Goal: Information Seeking & Learning: Learn about a topic

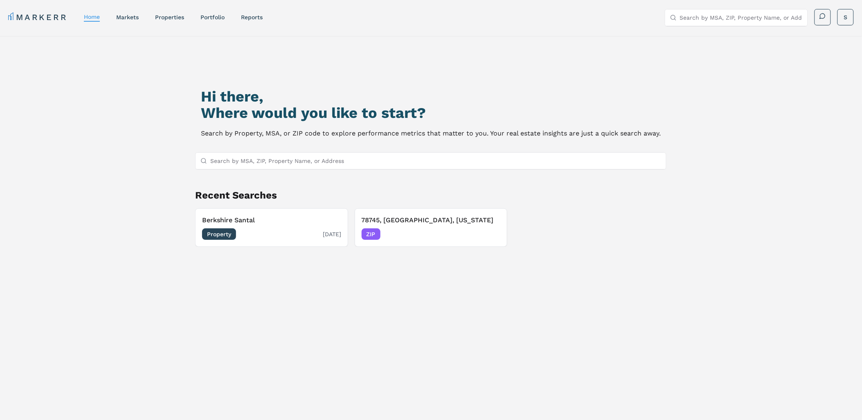
click at [217, 232] on span "Property" at bounding box center [219, 233] width 34 height 11
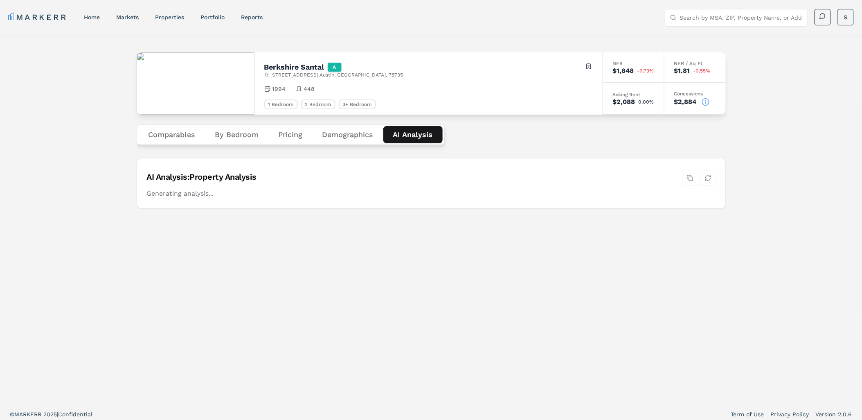
click at [414, 137] on Analysis "AI Analysis" at bounding box center [412, 134] width 59 height 17
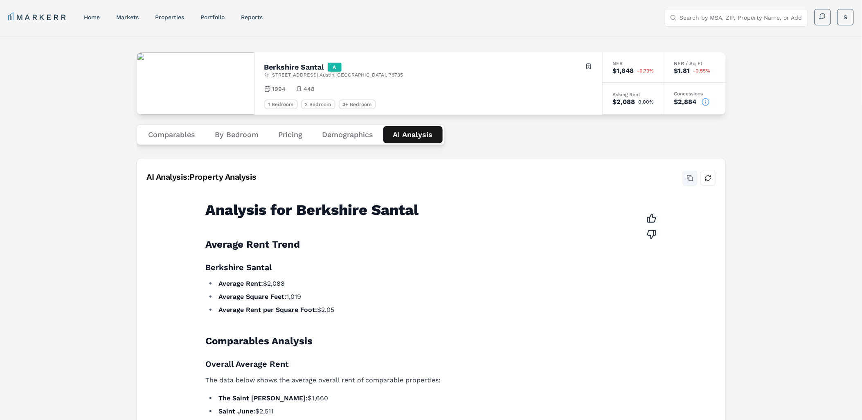
click at [689, 178] on button "Copy analysis" at bounding box center [690, 178] width 15 height 15
click at [684, 175] on button "Copy analysis" at bounding box center [690, 178] width 15 height 15
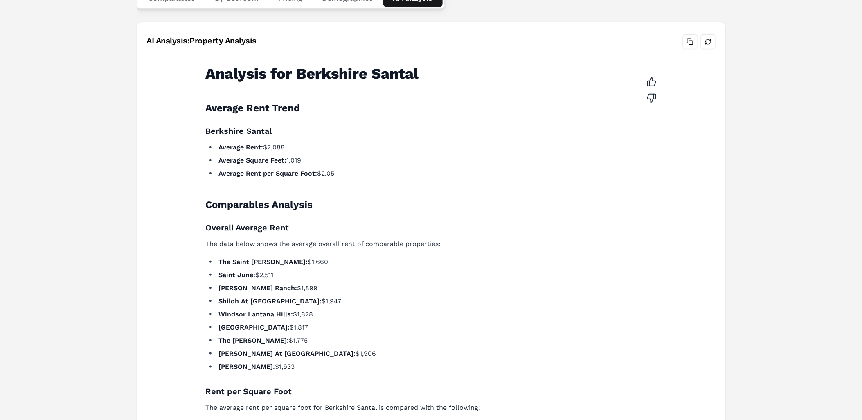
click at [469, 267] on ul "The Saint [PERSON_NAME]: $1,660 Saint June: $2,511 [PERSON_NAME][GEOGRAPHIC_DAT…" at bounding box center [426, 314] width 441 height 115
drag, startPoint x: 469, startPoint y: 267, endPoint x: 493, endPoint y: 176, distance: 94.0
click at [446, 206] on h2 "Comparables Analysis" at bounding box center [426, 204] width 441 height 13
click at [703, 40] on button "Refresh analysis" at bounding box center [708, 41] width 15 height 15
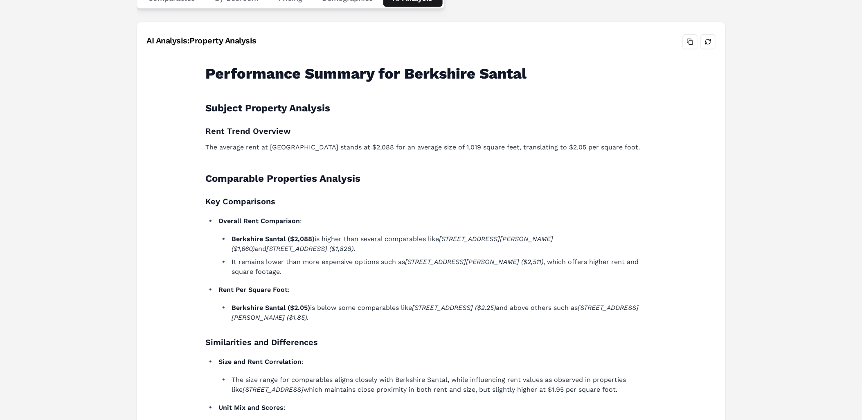
scroll to position [0, 0]
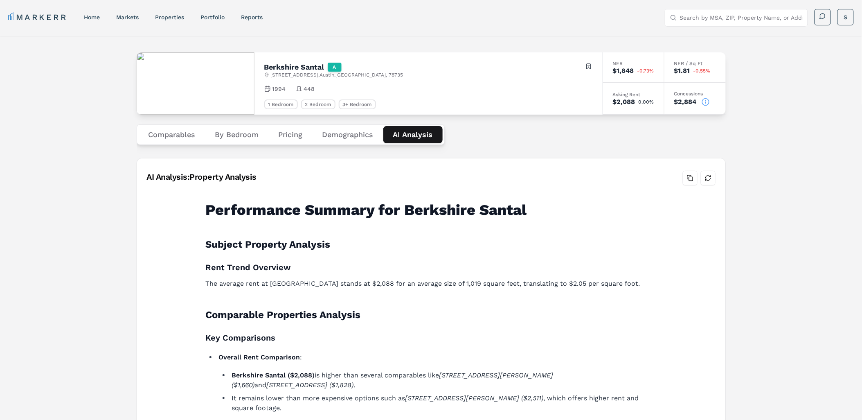
click at [347, 133] on button "Demographics" at bounding box center [348, 134] width 71 height 17
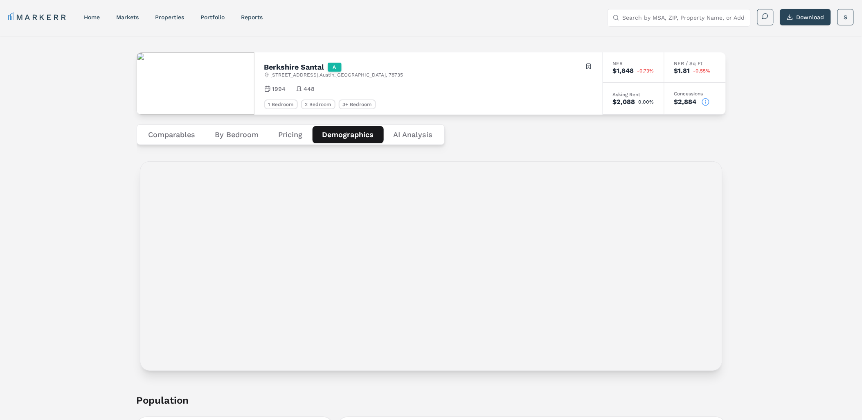
click at [414, 133] on Analysis "AI Analysis" at bounding box center [413, 134] width 59 height 17
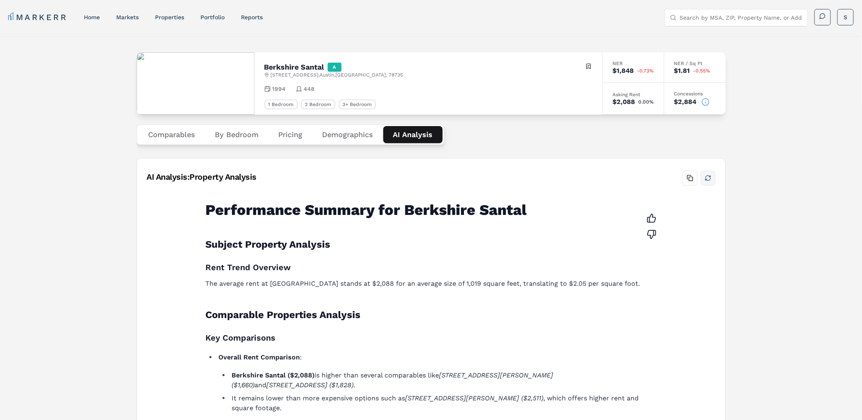
click at [709, 179] on button "Refresh analysis" at bounding box center [708, 178] width 15 height 15
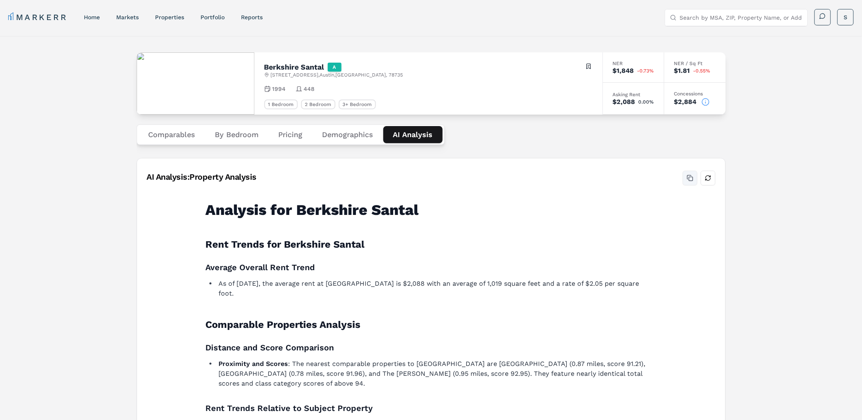
click at [690, 177] on button "Copy analysis" at bounding box center [690, 178] width 15 height 15
click at [151, 137] on button "Comparables" at bounding box center [172, 134] width 67 height 17
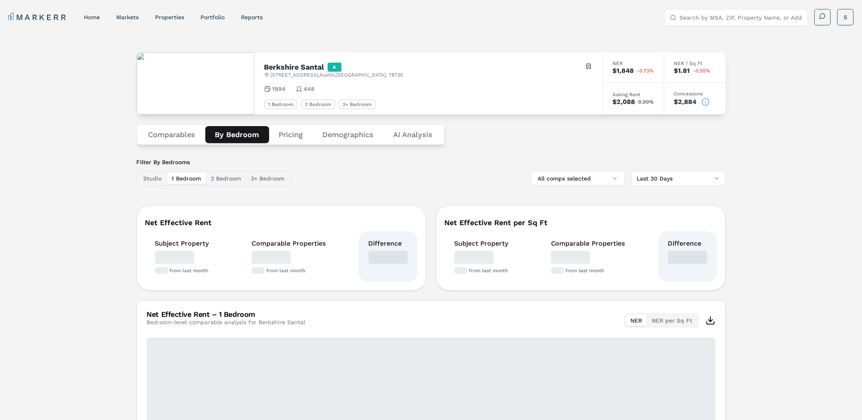
click at [230, 135] on button "By Bedroom" at bounding box center [237, 134] width 64 height 17
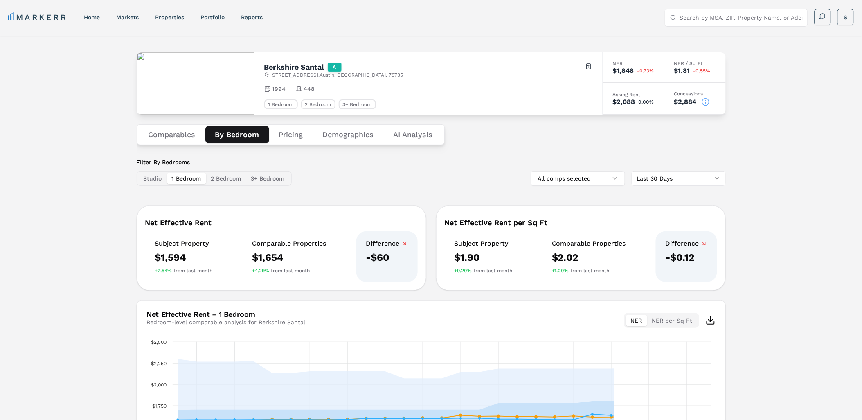
click at [299, 137] on button "Pricing" at bounding box center [291, 134] width 44 height 17
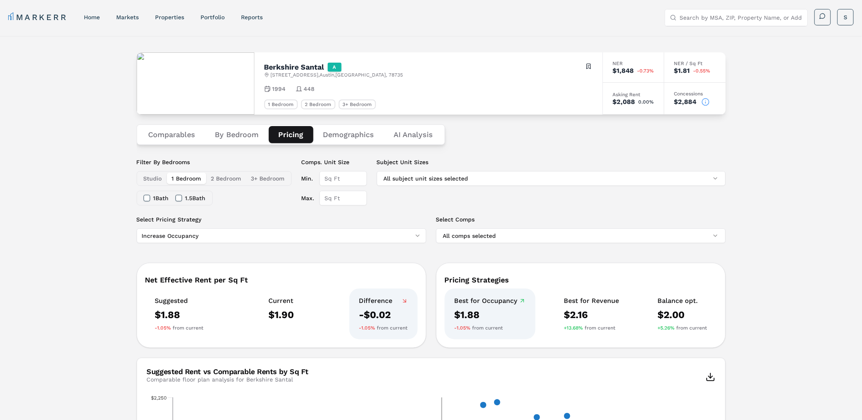
click at [218, 17] on link "Portfolio" at bounding box center [213, 17] width 24 height 7
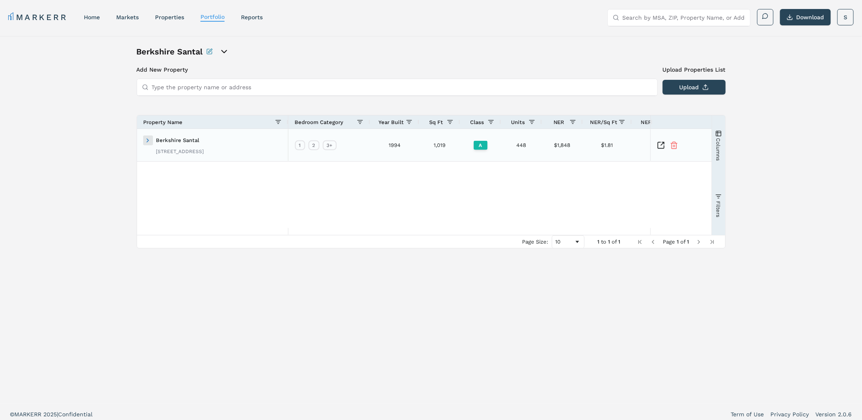
click at [145, 140] on span at bounding box center [148, 140] width 7 height 7
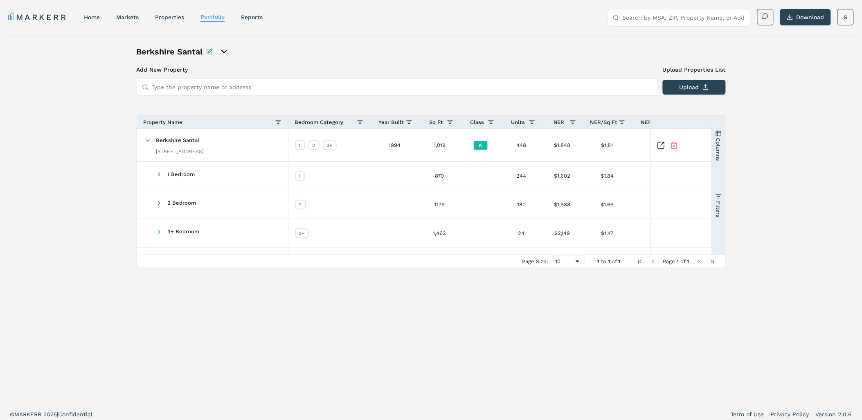
click at [101, 19] on nav "MARKERR home markets properties Portfolio reports" at bounding box center [135, 16] width 255 height 11
click at [93, 18] on link "home" at bounding box center [92, 17] width 16 height 7
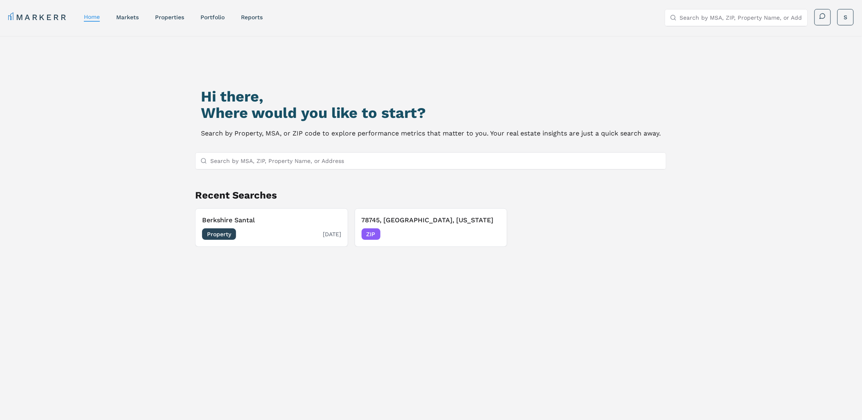
click at [224, 218] on h3 "Berkshire Santal" at bounding box center [271, 220] width 139 height 10
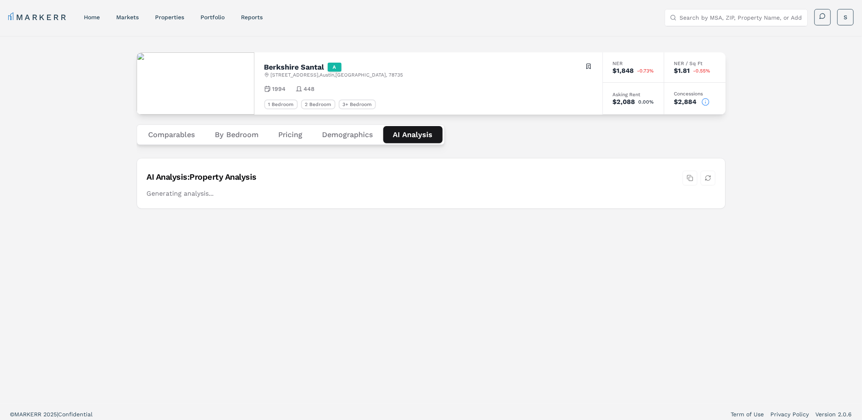
click at [404, 138] on Analysis "AI Analysis" at bounding box center [412, 134] width 59 height 17
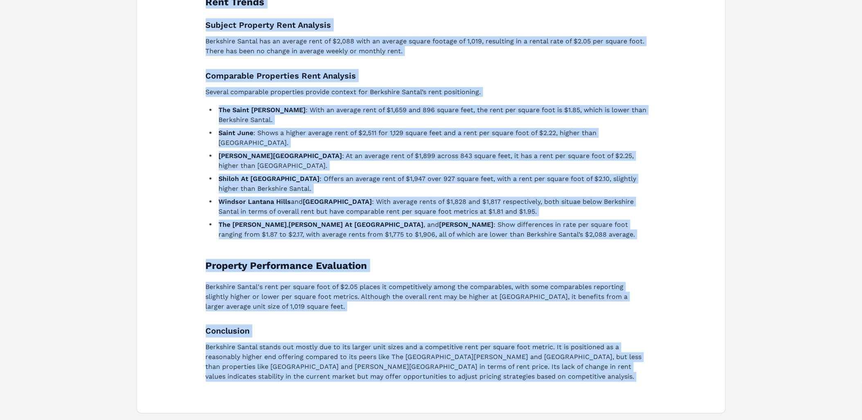
scroll to position [266, 0]
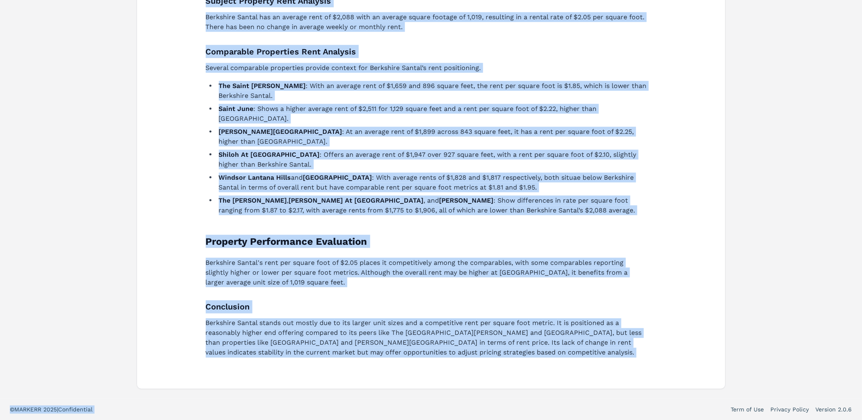
drag, startPoint x: 198, startPoint y: 144, endPoint x: 640, endPoint y: 428, distance: 525.6
click at [640, 419] on html "MARKERR home markets properties Portfolio reports Search by MSA, ZIP, Property …" at bounding box center [431, 77] width 862 height 687
copy div "Loremips dol Sitametco Adipis Elit Seddoe Tempori Utlabore Etdo Magnaali Enimad…"
